Goal: Navigation & Orientation: Go to known website

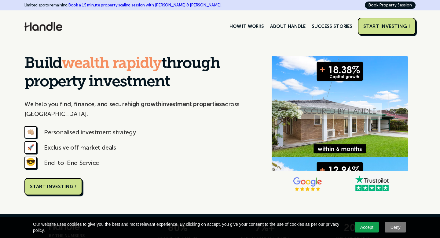
click at [378, 30] on link "START INVESTING !" at bounding box center [387, 26] width 58 height 17
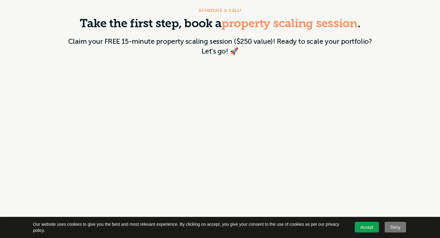
scroll to position [40, 0]
